Goal: Task Accomplishment & Management: Manage account settings

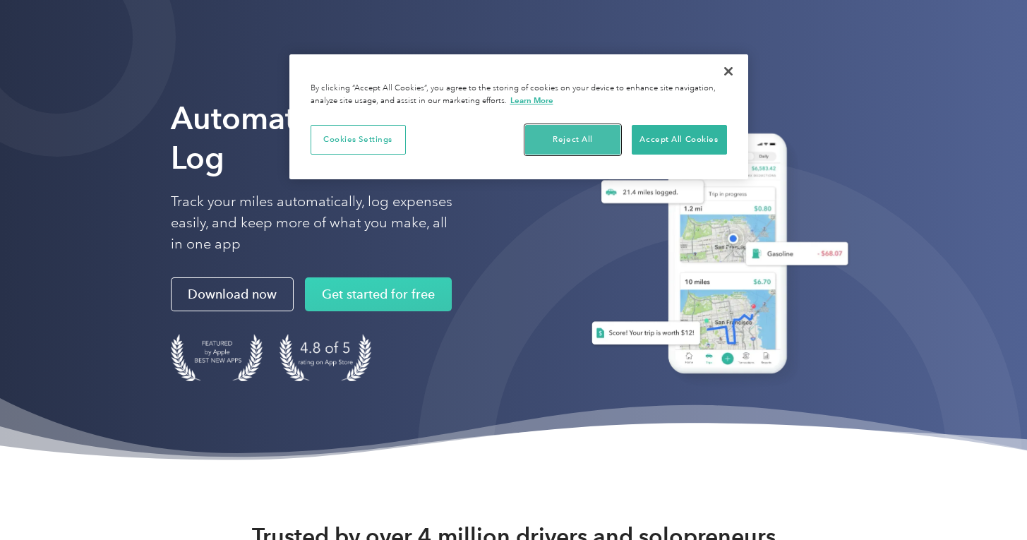
click at [577, 141] on button "Reject All" at bounding box center [572, 140] width 95 height 30
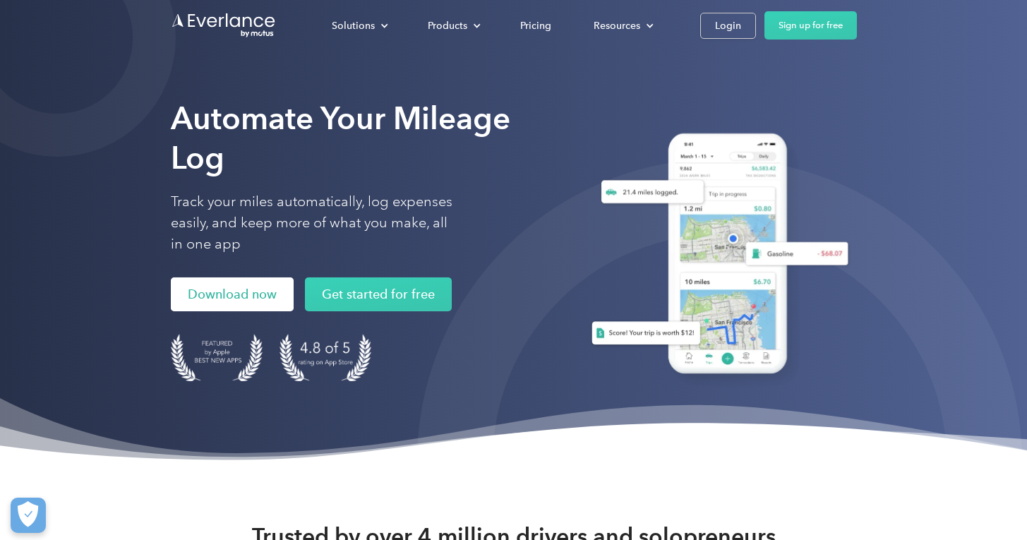
click at [256, 290] on link "Download now" at bounding box center [232, 294] width 123 height 34
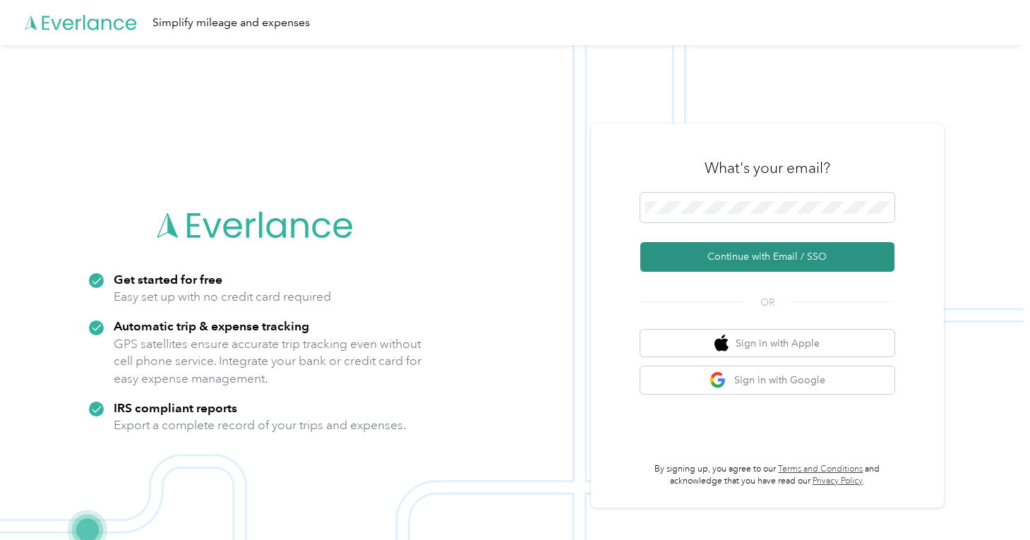
click at [743, 253] on button "Continue with Email / SSO" at bounding box center [767, 257] width 254 height 30
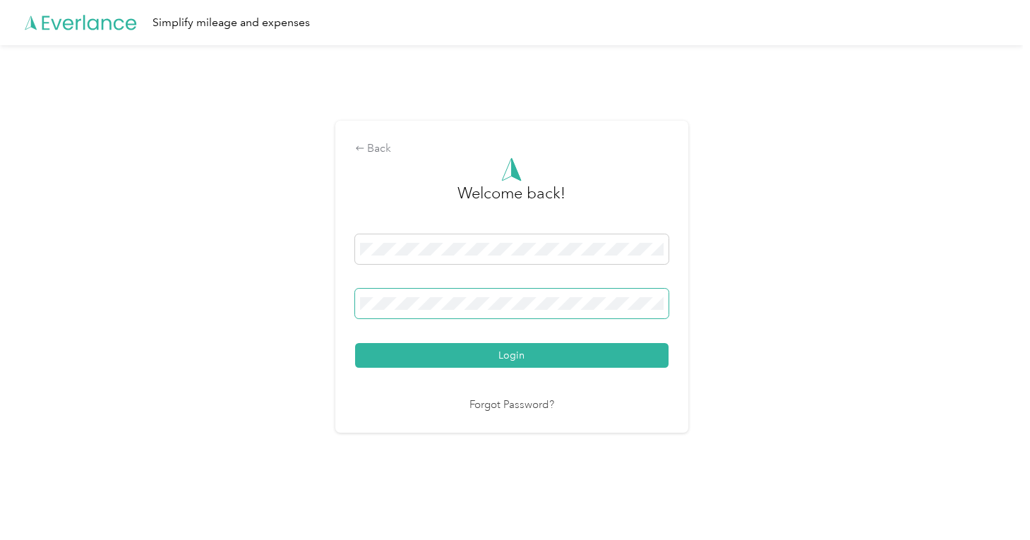
click at [355, 343] on button "Login" at bounding box center [511, 355] width 313 height 25
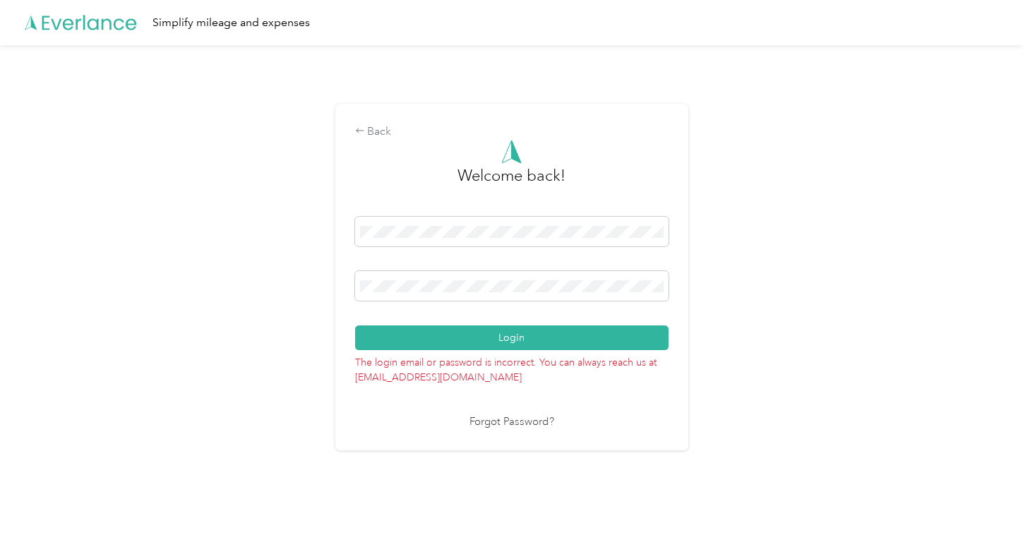
click at [355, 325] on button "Login" at bounding box center [511, 337] width 313 height 25
